Goal: Contribute content: Contribute content

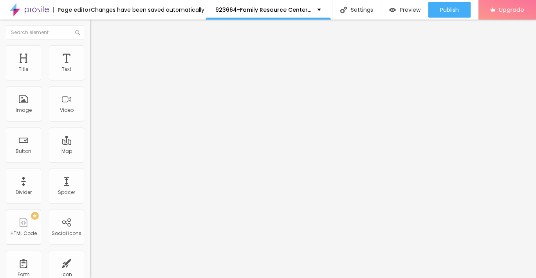
click at [90, 67] on span "Add image" at bounding box center [106, 64] width 32 height 7
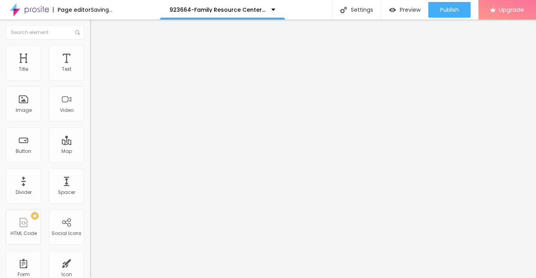
click at [90, 52] on li "Style" at bounding box center [135, 49] width 90 height 8
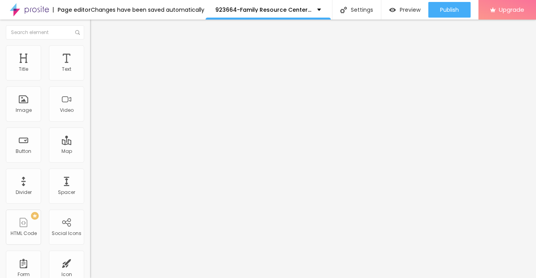
type input "95"
type input "90"
type input "80"
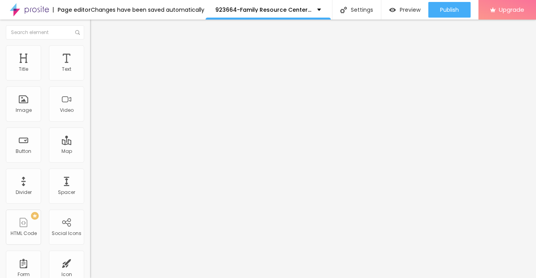
type input "80"
type input "75"
type input "70"
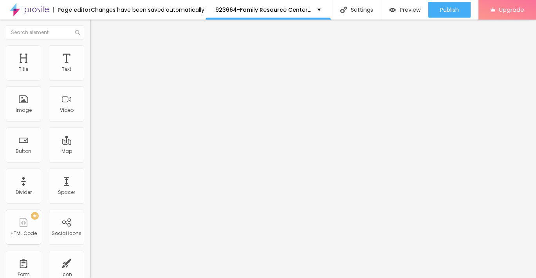
type input "45"
type input "25"
type input "20"
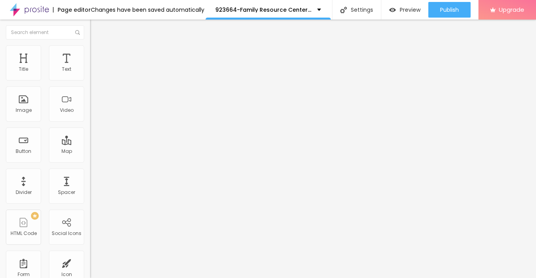
type input "20"
type input "10"
drag, startPoint x: 82, startPoint y: 83, endPoint x: -3, endPoint y: 78, distance: 85.1
type input "10"
click at [90, 78] on input "range" at bounding box center [115, 77] width 51 height 6
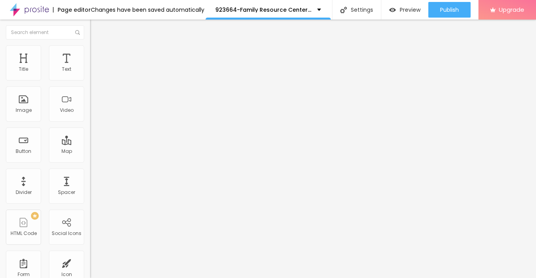
click at [96, 26] on img "button" at bounding box center [99, 28] width 6 height 6
click at [90, 75] on button "button" at bounding box center [95, 71] width 11 height 8
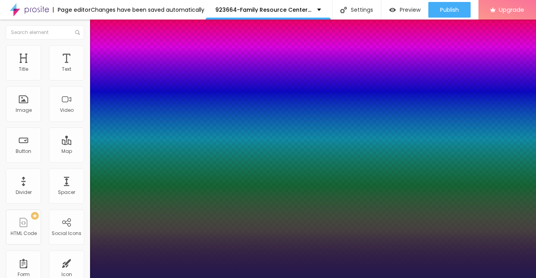
type input "1"
drag, startPoint x: 104, startPoint y: 136, endPoint x: 116, endPoint y: 136, distance: 11.8
type input "15"
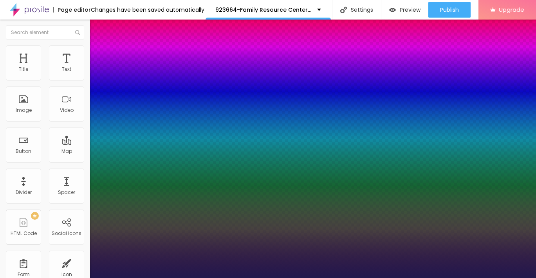
type input "1"
type input "16"
type input "1"
type input "22"
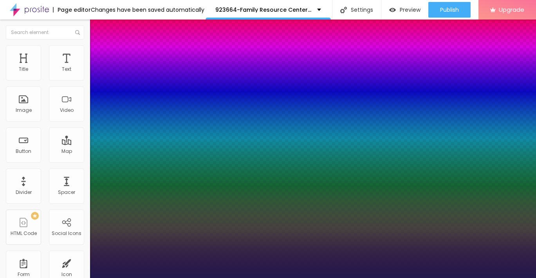
type input "22"
type input "1"
type input "25"
type input "1"
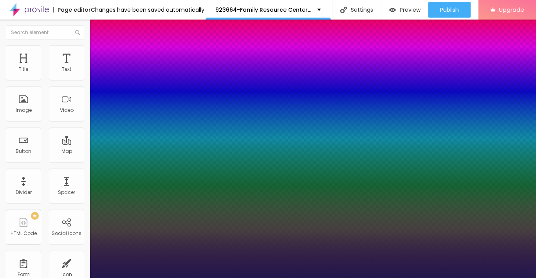
type input "28"
type input "1"
type input "29"
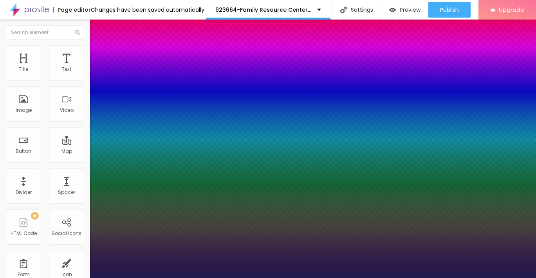
type input "1"
type input "30"
type input "1"
type input "31"
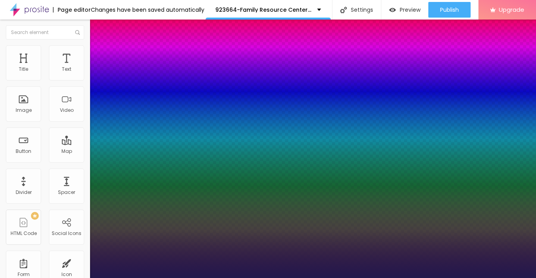
type input "31"
type input "1"
type input "30"
type input "1"
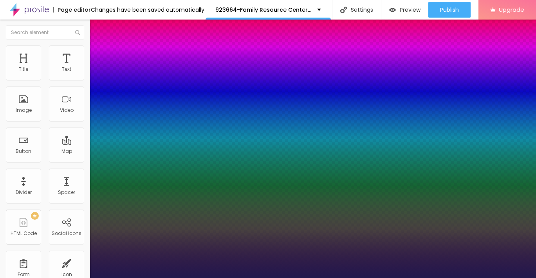
type input "29"
type input "1"
type input "28"
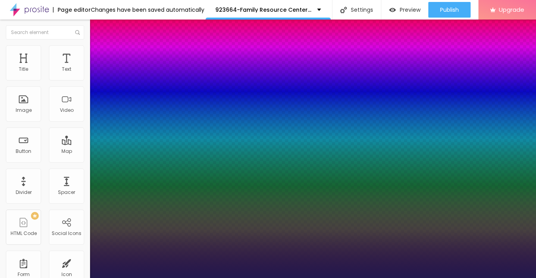
type input "1"
type input "27"
type input "1"
type input "26"
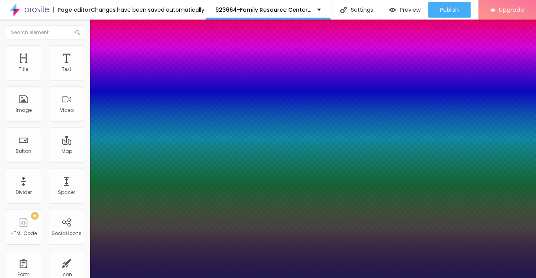
type input "26"
type input "1"
type input "25"
type input "1"
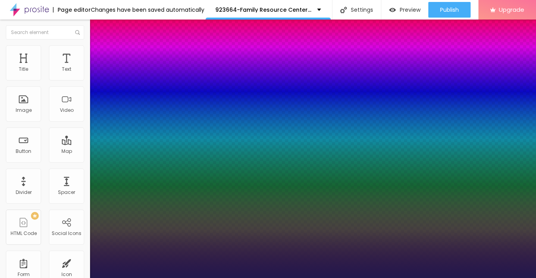
type input "24"
type input "1"
type input "23"
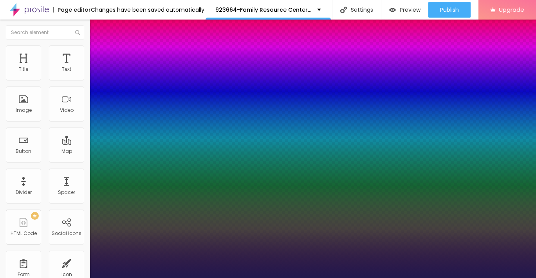
type input "1"
type input "22"
type input "1"
type input "23"
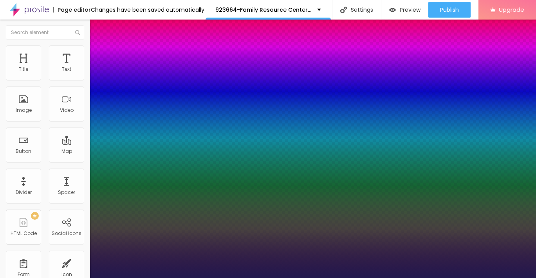
type input "23"
type input "1"
type input "24"
type input "1"
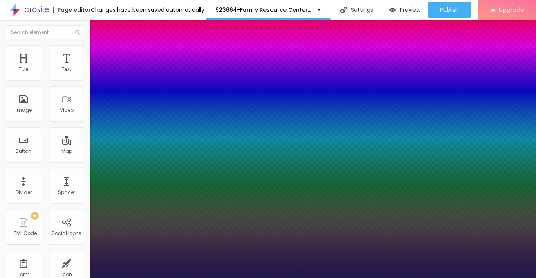
type input "25"
type input "1"
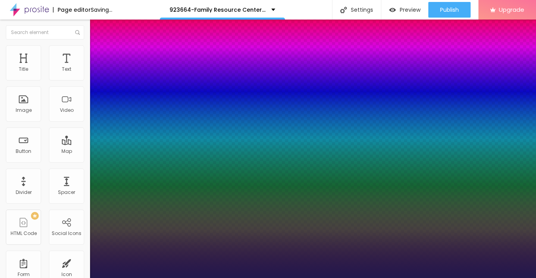
type input "24"
type input "1"
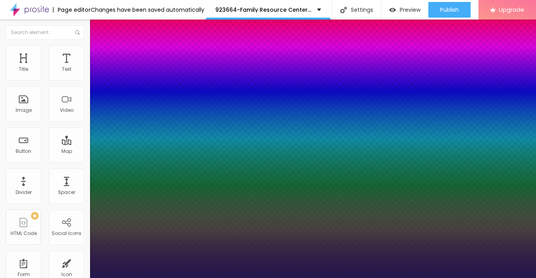
drag, startPoint x: 105, startPoint y: 133, endPoint x: 110, endPoint y: 134, distance: 5.5
type input "24"
click at [8, 278] on div at bounding box center [268, 278] width 536 height 0
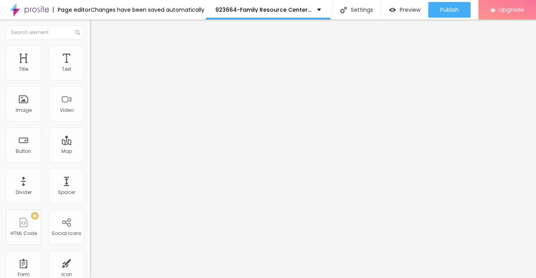
click at [96, 29] on img "button" at bounding box center [99, 28] width 6 height 6
click at [90, 74] on input "Click me" at bounding box center [137, 70] width 94 height 8
paste input "→ VIEW DOCUMENT HERE"
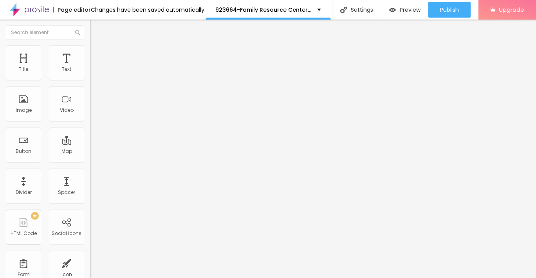
type input "→ VIEW DOCUMENT HERE"
click at [97, 54] on span "Style" at bounding box center [102, 50] width 11 height 7
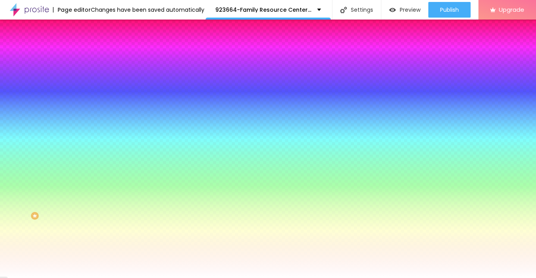
click at [90, 53] on li "Advanced" at bounding box center [135, 57] width 90 height 8
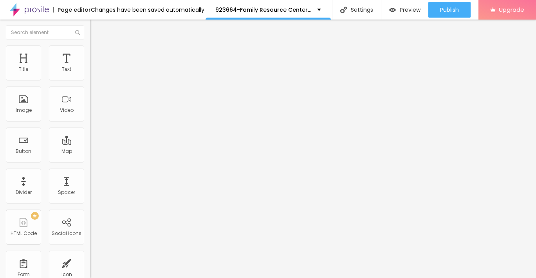
type input "7"
type input "8"
type input "9"
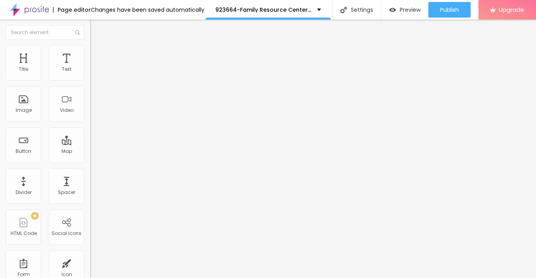
type input "9"
type input "10"
type input "11"
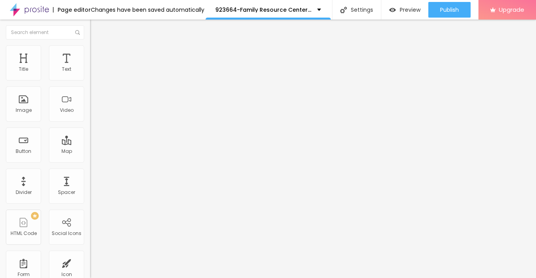
type input "12"
type input "13"
type input "14"
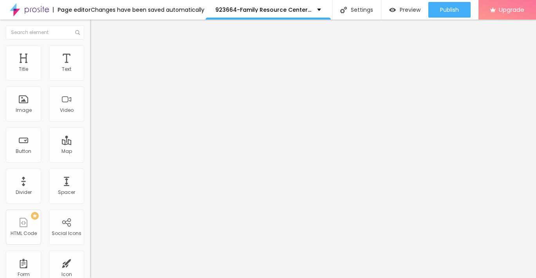
type input "14"
type input "15"
type input "16"
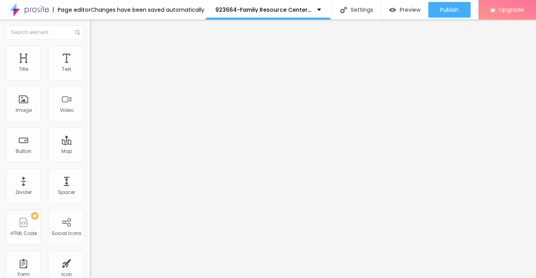
type input "17"
type input "18"
type input "19"
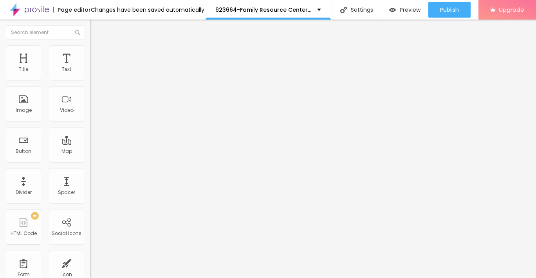
type input "19"
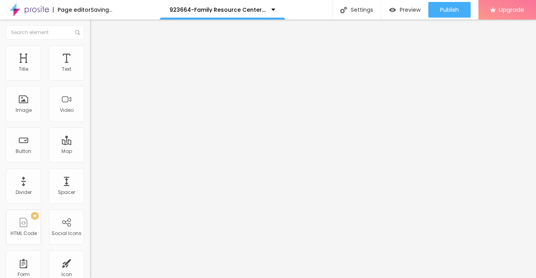
type input "20"
type input "21"
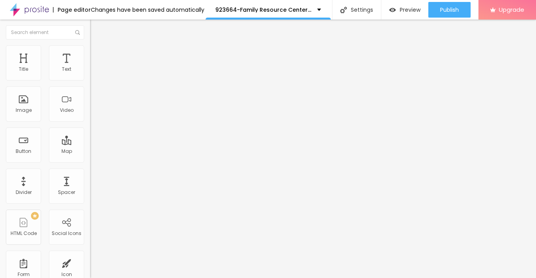
type input "22"
type input "23"
type input "22"
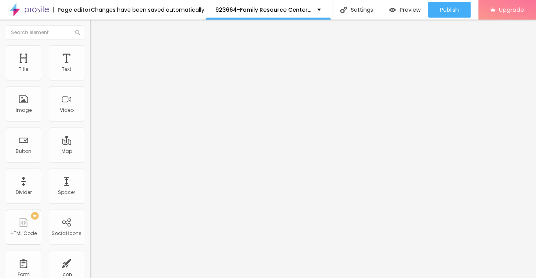
type input "22"
type input "21"
drag, startPoint x: 21, startPoint y: 78, endPoint x: 28, endPoint y: 77, distance: 7.1
type input "21"
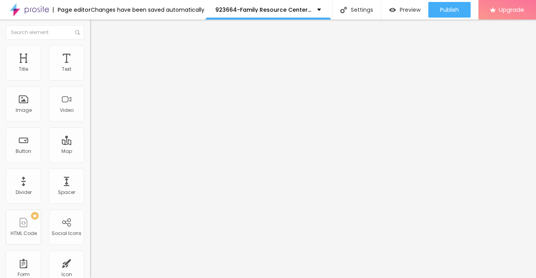
click at [90, 152] on input "range" at bounding box center [115, 155] width 51 height 6
click at [96, 27] on img "button" at bounding box center [99, 28] width 6 height 6
click at [90, 161] on input "https://" at bounding box center [137, 158] width 94 height 8
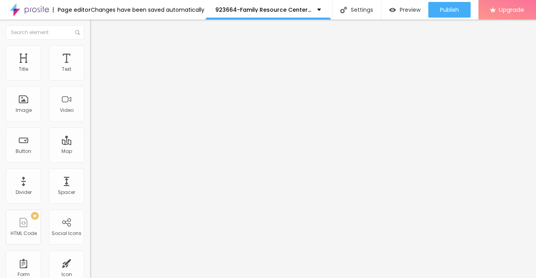
paste input "[URL][DOMAIN_NAME]"
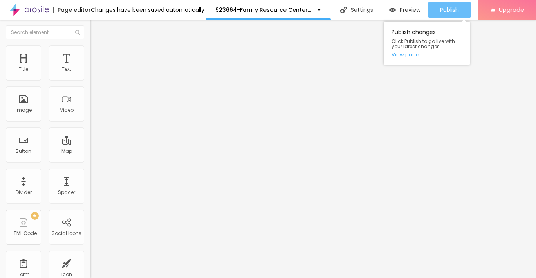
type input "[URL][DOMAIN_NAME]"
click at [448, 8] on span "Publish" at bounding box center [449, 10] width 19 height 6
click at [456, 8] on span "Publish" at bounding box center [449, 10] width 19 height 6
